Goal: Task Accomplishment & Management: Complete application form

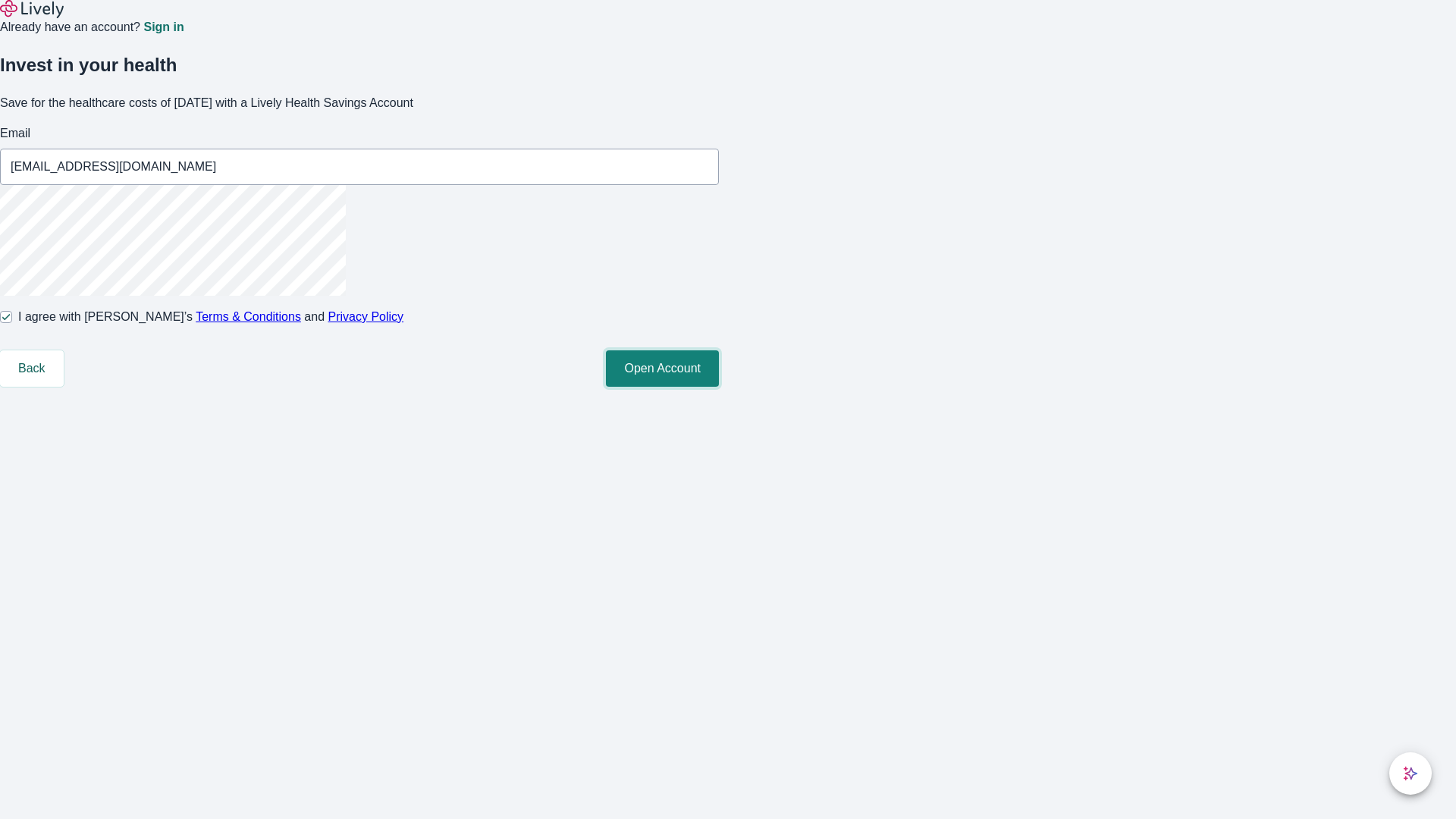
click at [719, 386] on button "Open Account" at bounding box center [662, 368] width 113 height 36
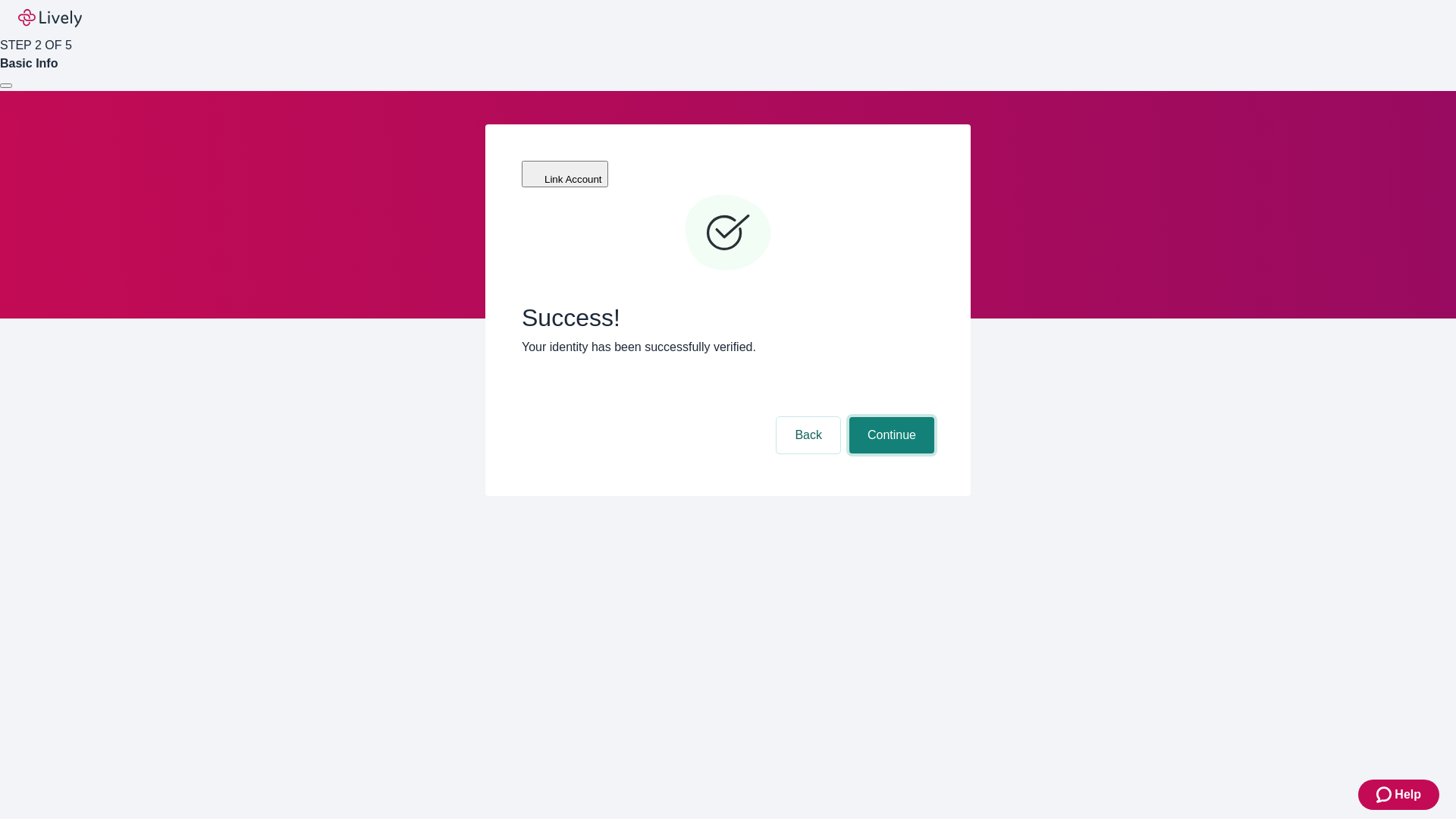
click at [889, 417] on button "Continue" at bounding box center [892, 435] width 85 height 36
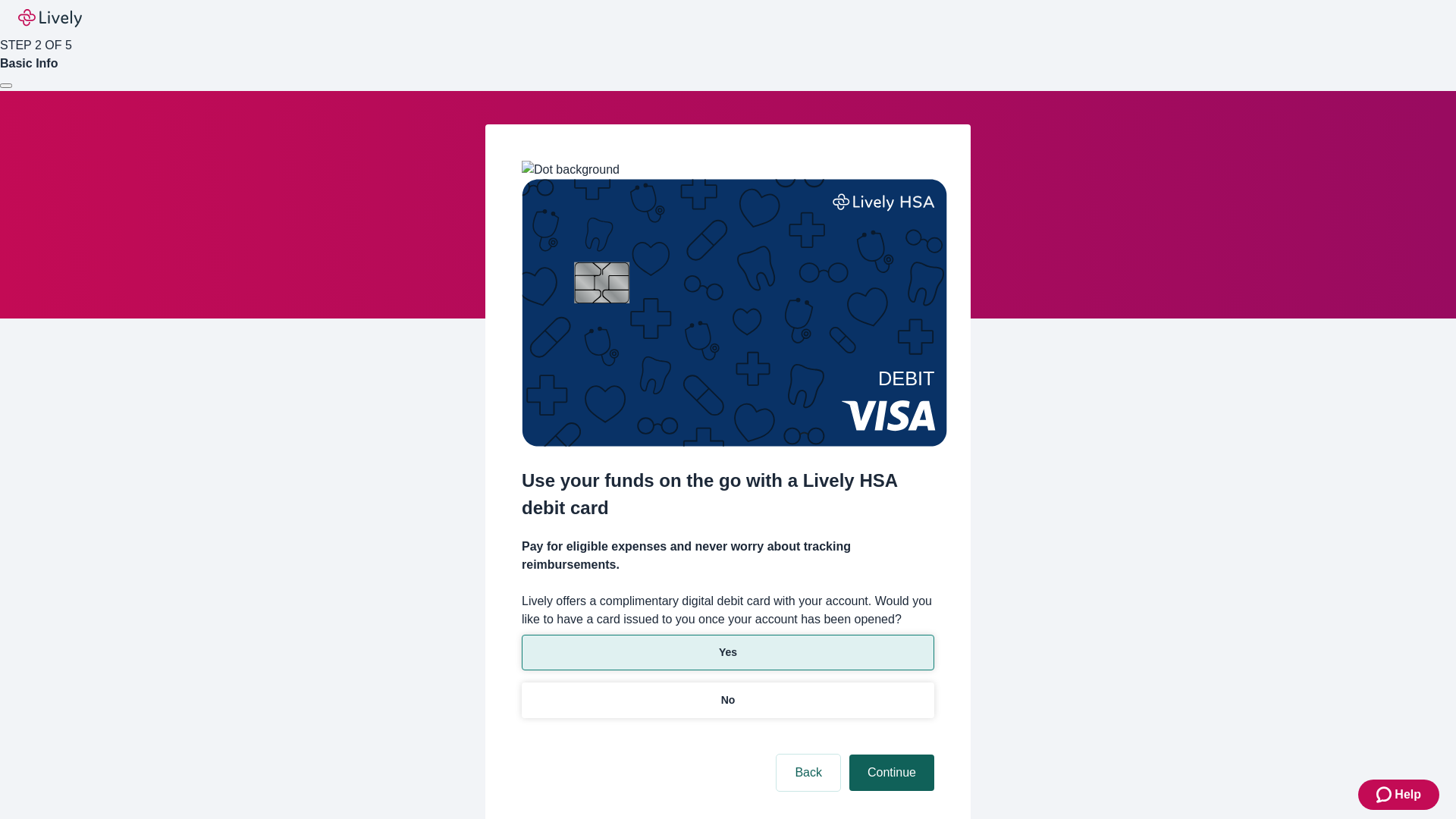
click at [727, 692] on p "No" at bounding box center [728, 700] width 14 height 16
click at [889, 754] on button "Continue" at bounding box center [892, 773] width 85 height 36
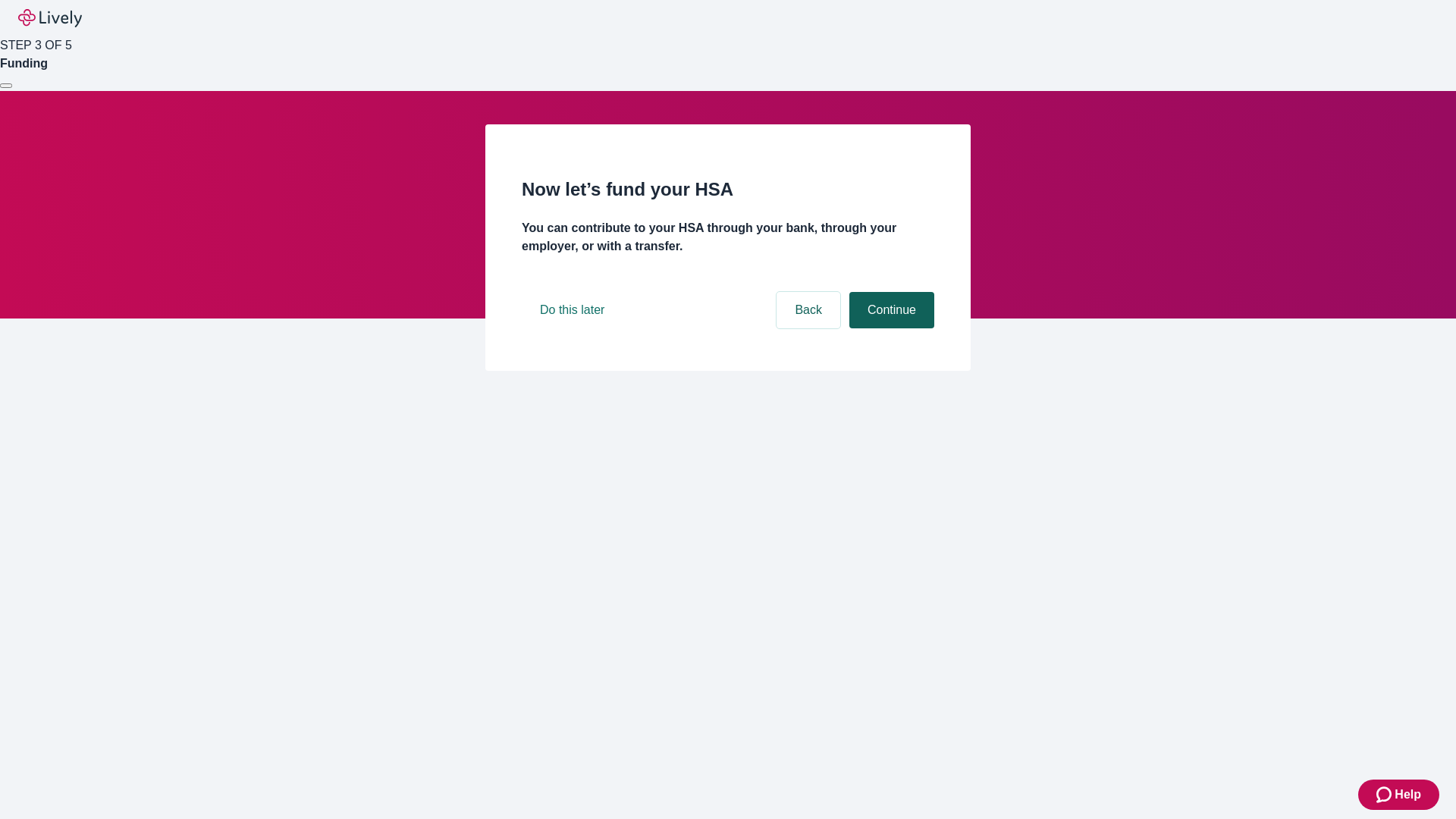
click at [889, 328] on button "Continue" at bounding box center [892, 310] width 85 height 36
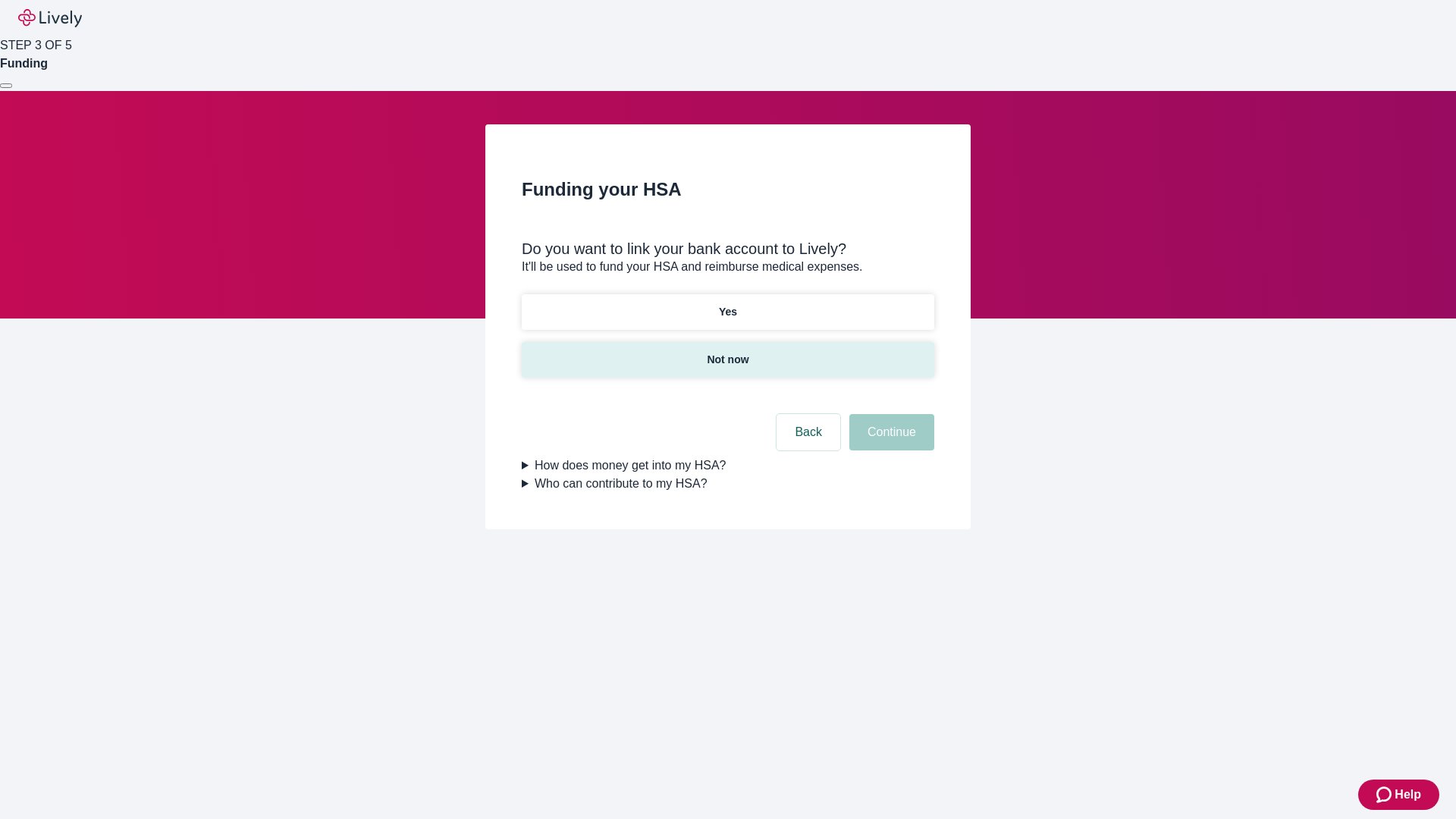
click at [727, 352] on p "Not now" at bounding box center [727, 359] width 41 height 16
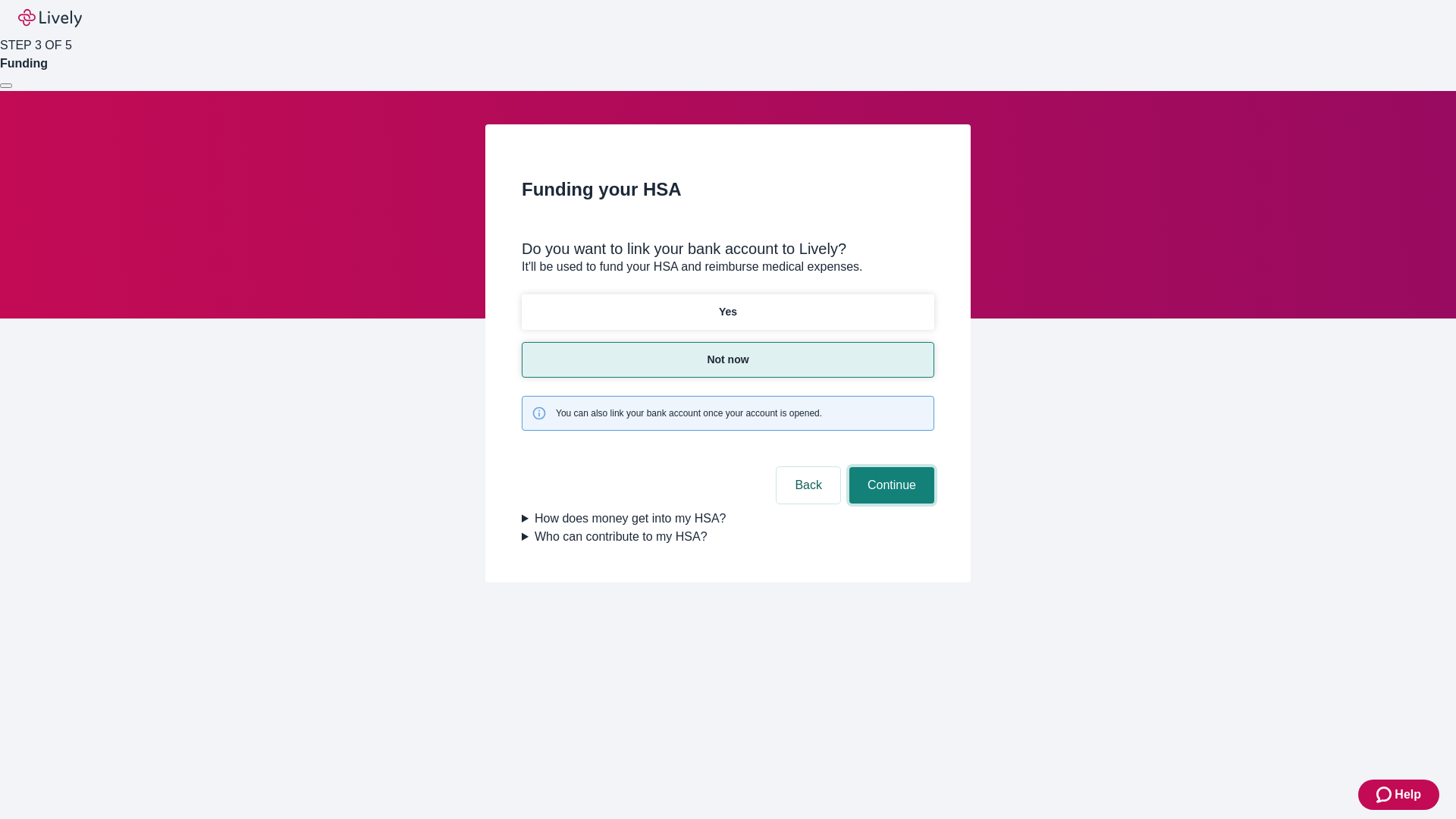
click at [889, 467] on button "Continue" at bounding box center [892, 486] width 85 height 36
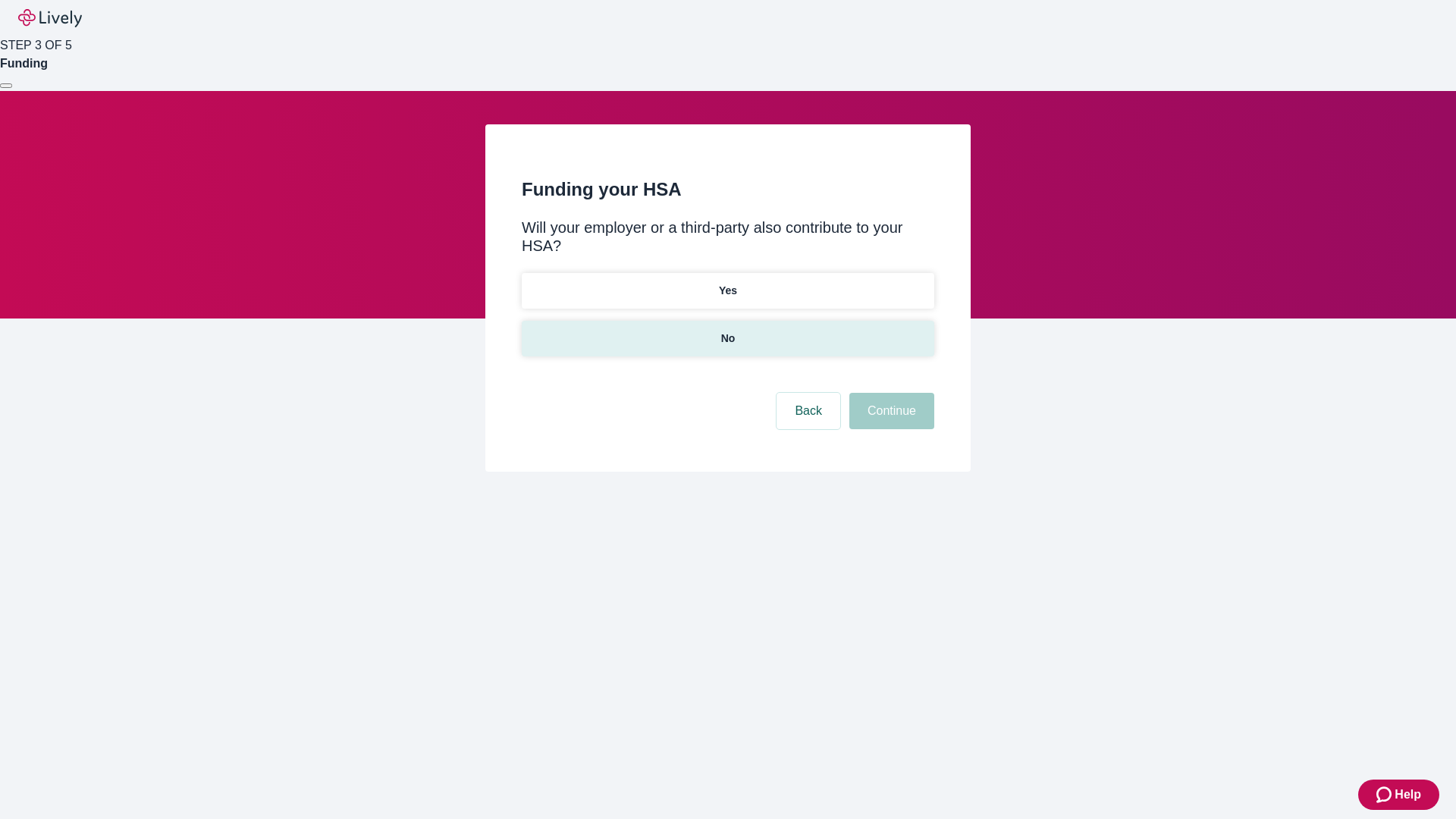
click at [727, 331] on p "No" at bounding box center [728, 338] width 14 height 16
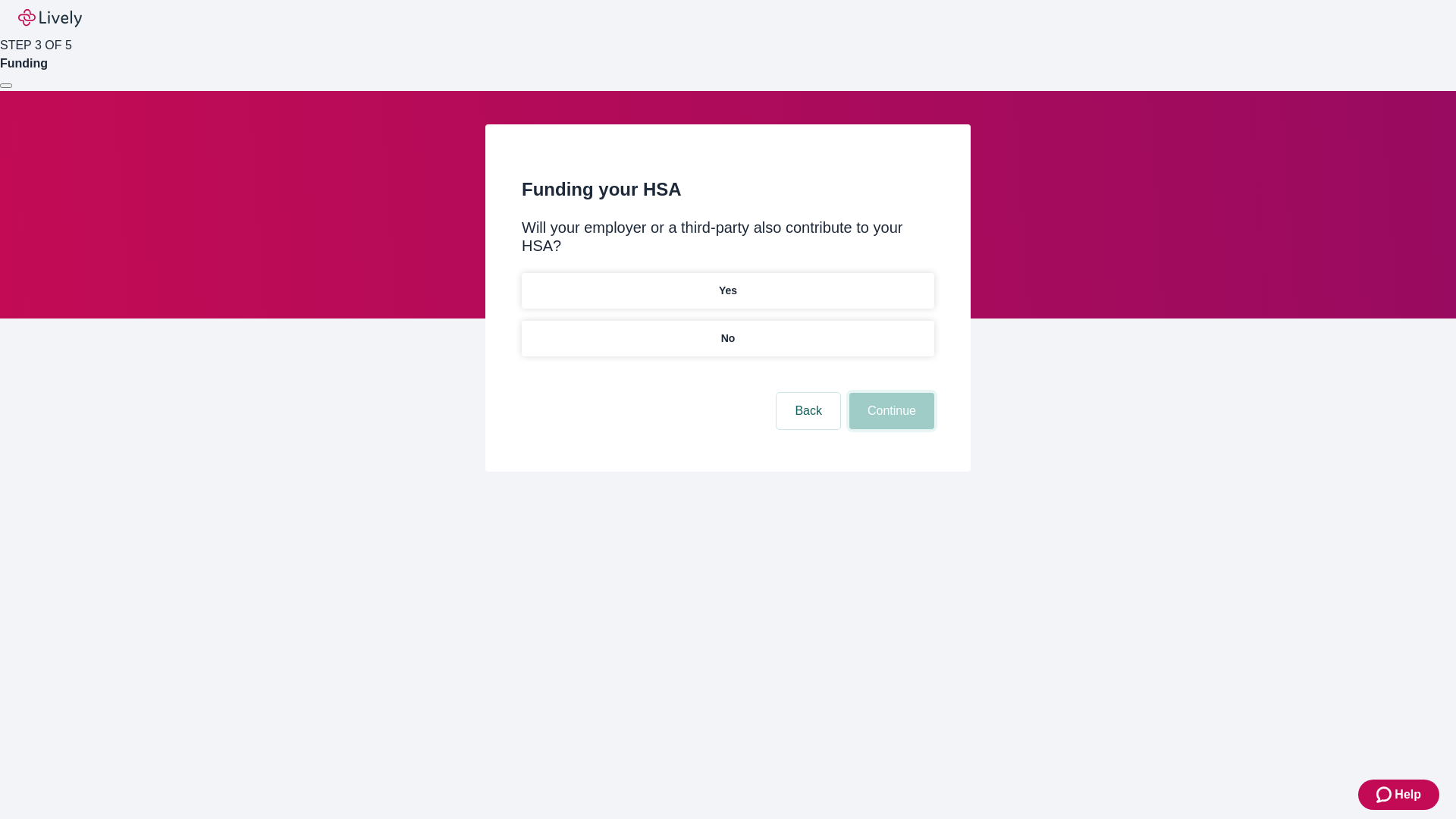
click at [889, 393] on button "Continue" at bounding box center [892, 411] width 85 height 36
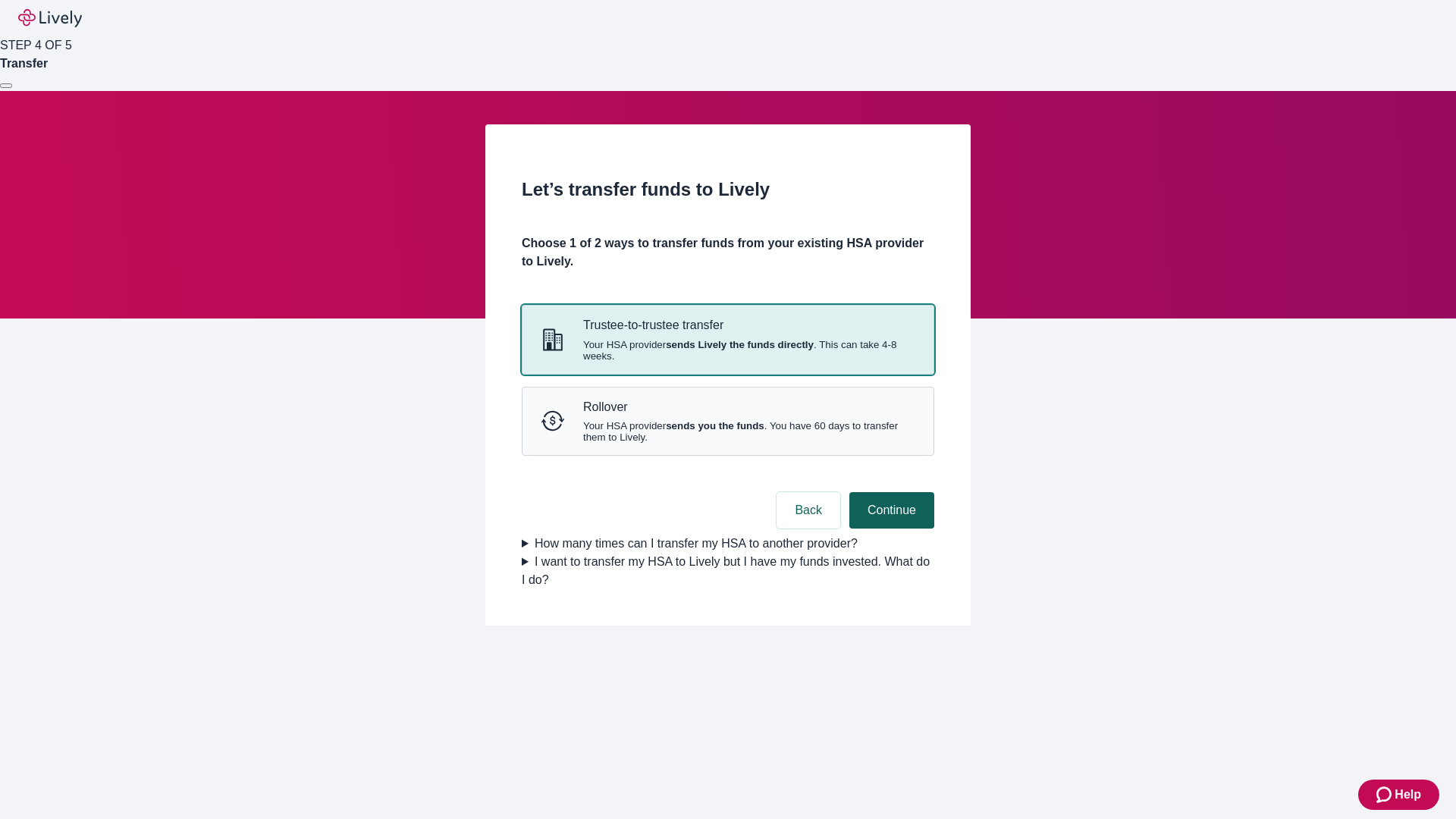
click at [727, 350] on strong "sends Lively the funds directly" at bounding box center [740, 345] width 148 height 12
click at [889, 529] on button "Continue" at bounding box center [892, 510] width 85 height 36
